Goal: Transaction & Acquisition: Purchase product/service

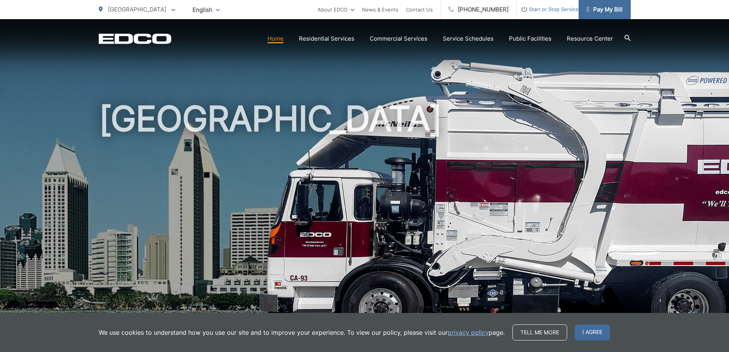
click at [614, 10] on span "Pay My Bill" at bounding box center [604, 9] width 36 height 9
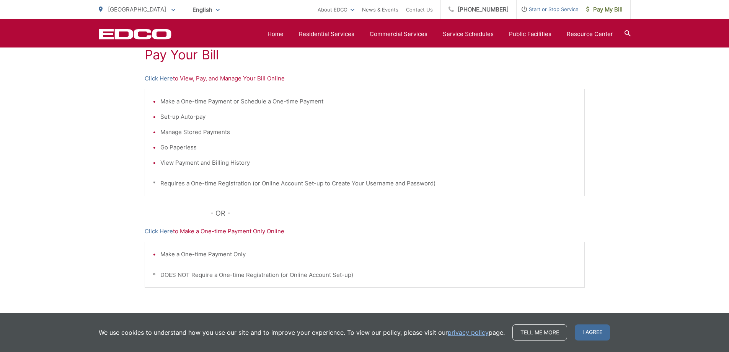
scroll to position [153, 0]
click at [596, 335] on span "I agree" at bounding box center [592, 332] width 35 height 16
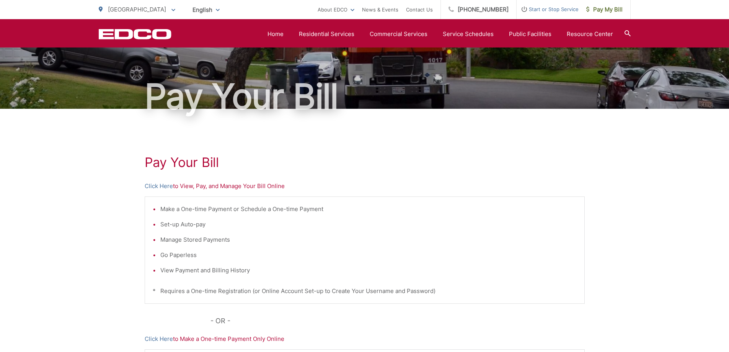
scroll to position [0, 0]
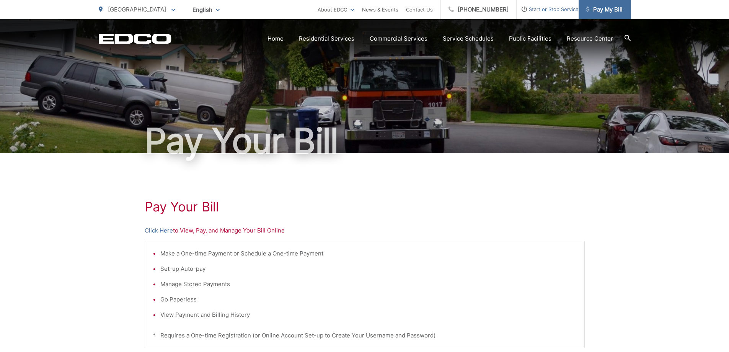
click at [602, 9] on span "Pay My Bill" at bounding box center [604, 9] width 36 height 9
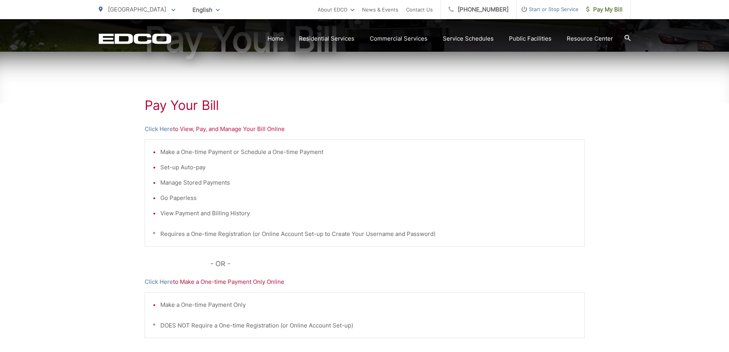
scroll to position [102, 0]
click at [158, 133] on link "Click Here" at bounding box center [159, 128] width 28 height 9
